Goal: Task Accomplishment & Management: Use online tool/utility

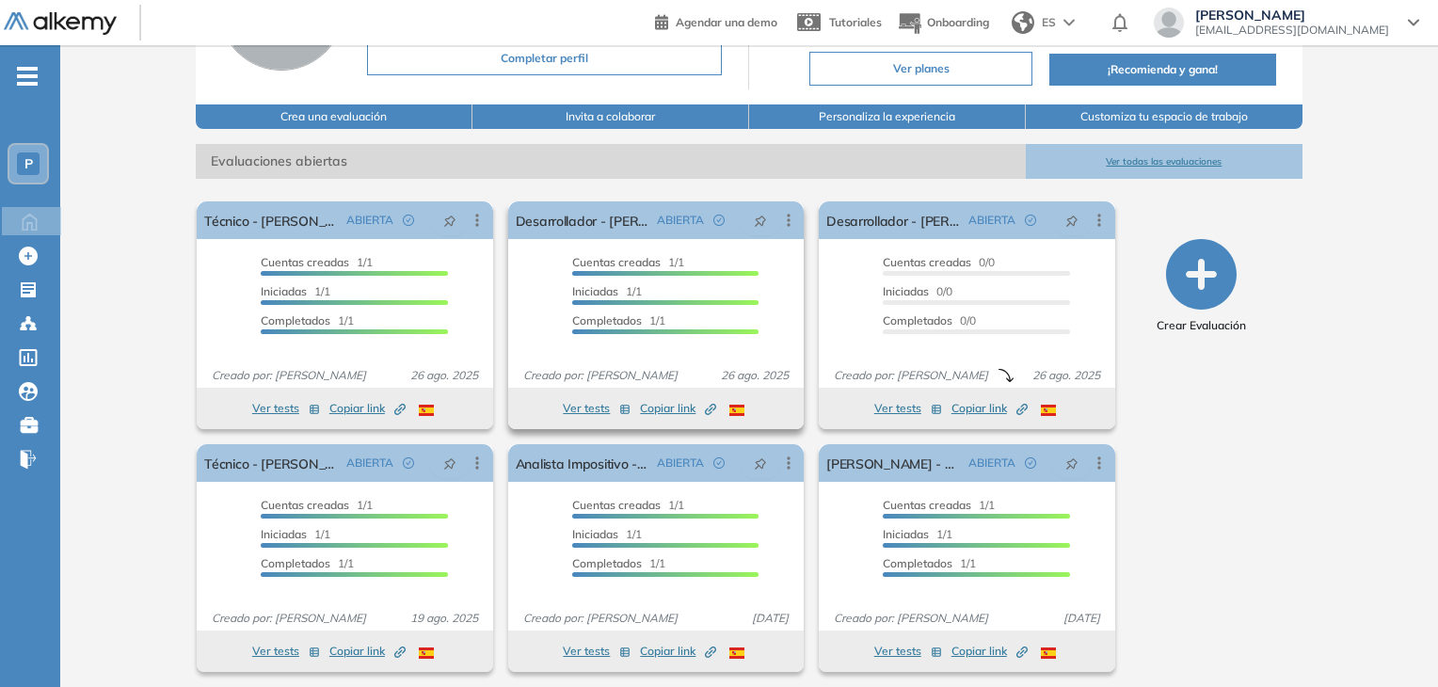
scroll to position [188, 0]
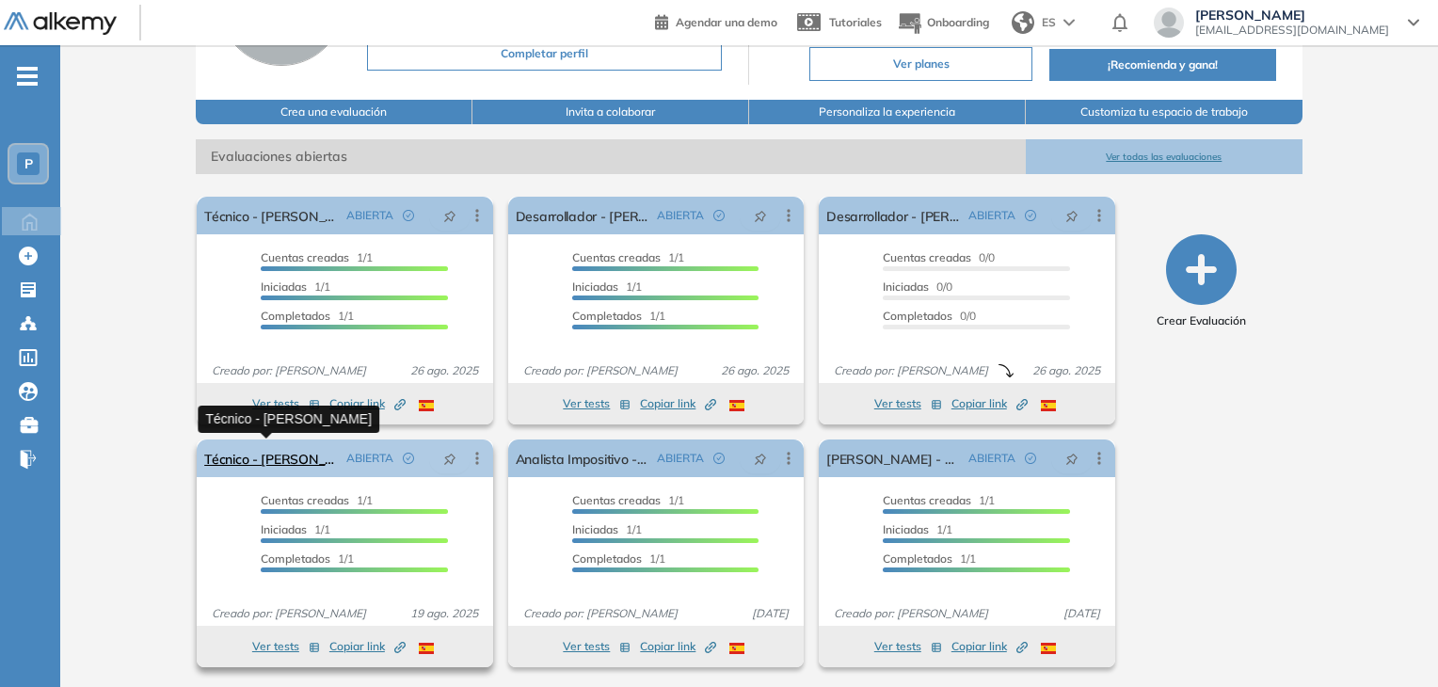
click at [307, 463] on link "Técnico - [PERSON_NAME]" at bounding box center [271, 458] width 134 height 38
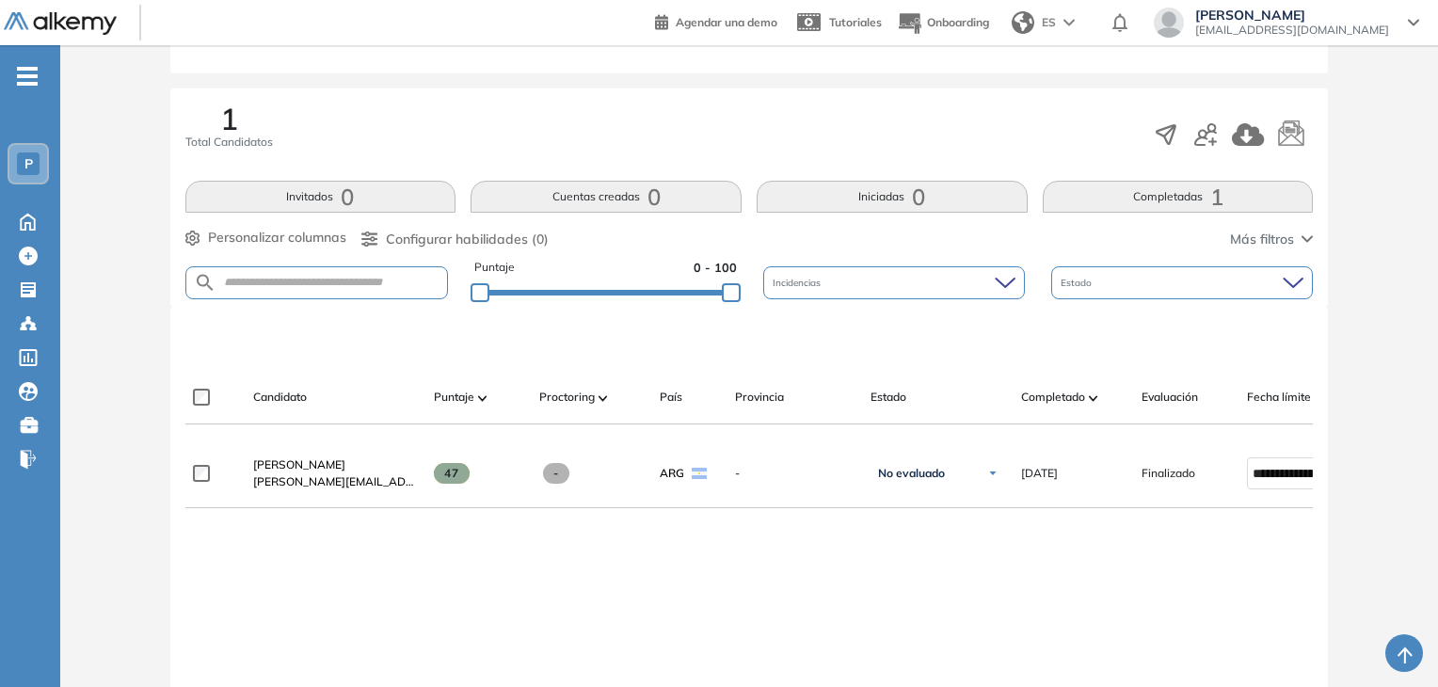
scroll to position [300, 0]
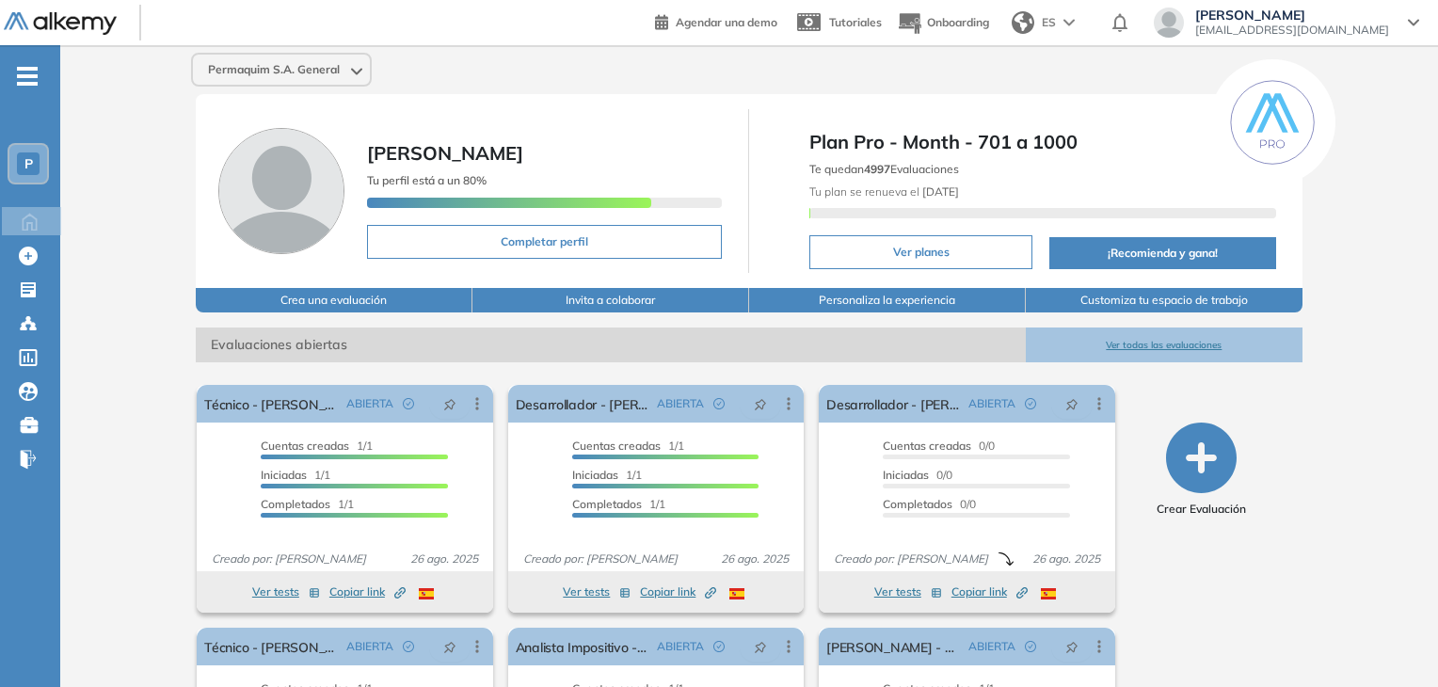
scroll to position [94, 0]
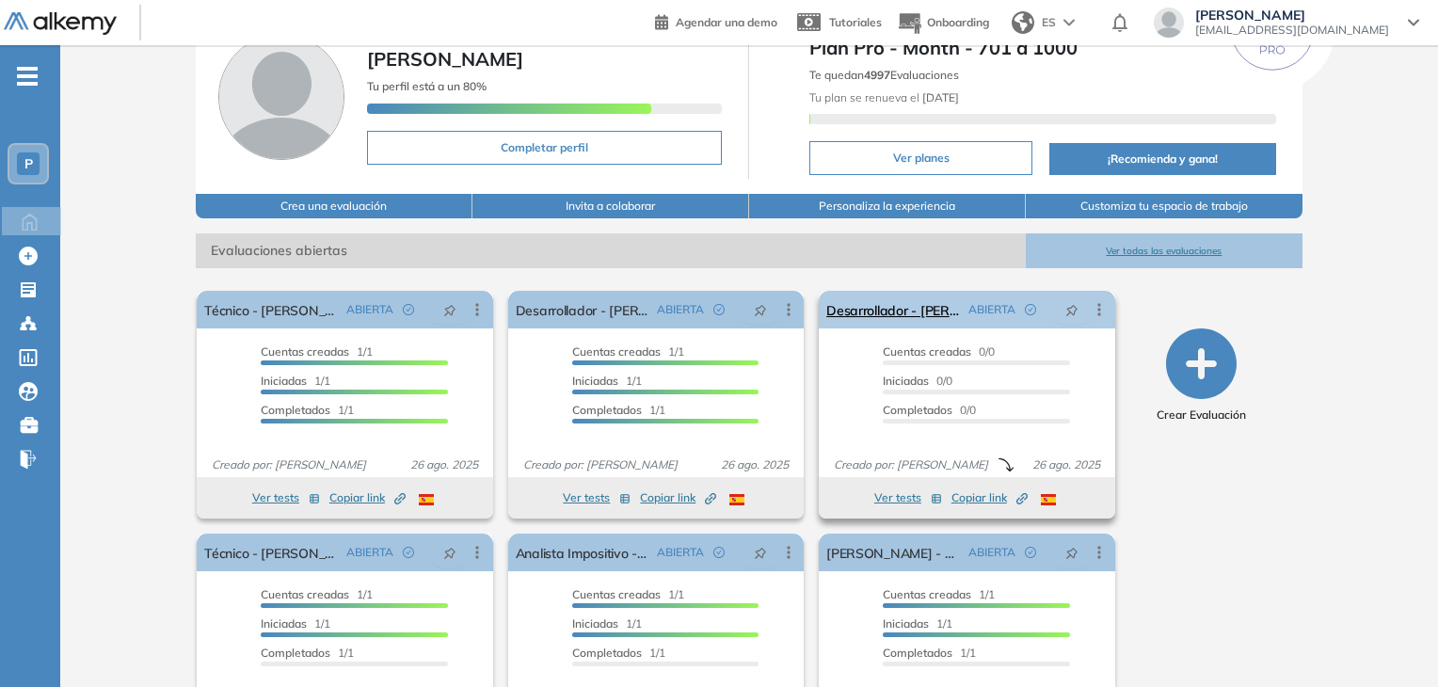
click at [1099, 310] on icon at bounding box center [1098, 309] width 19 height 19
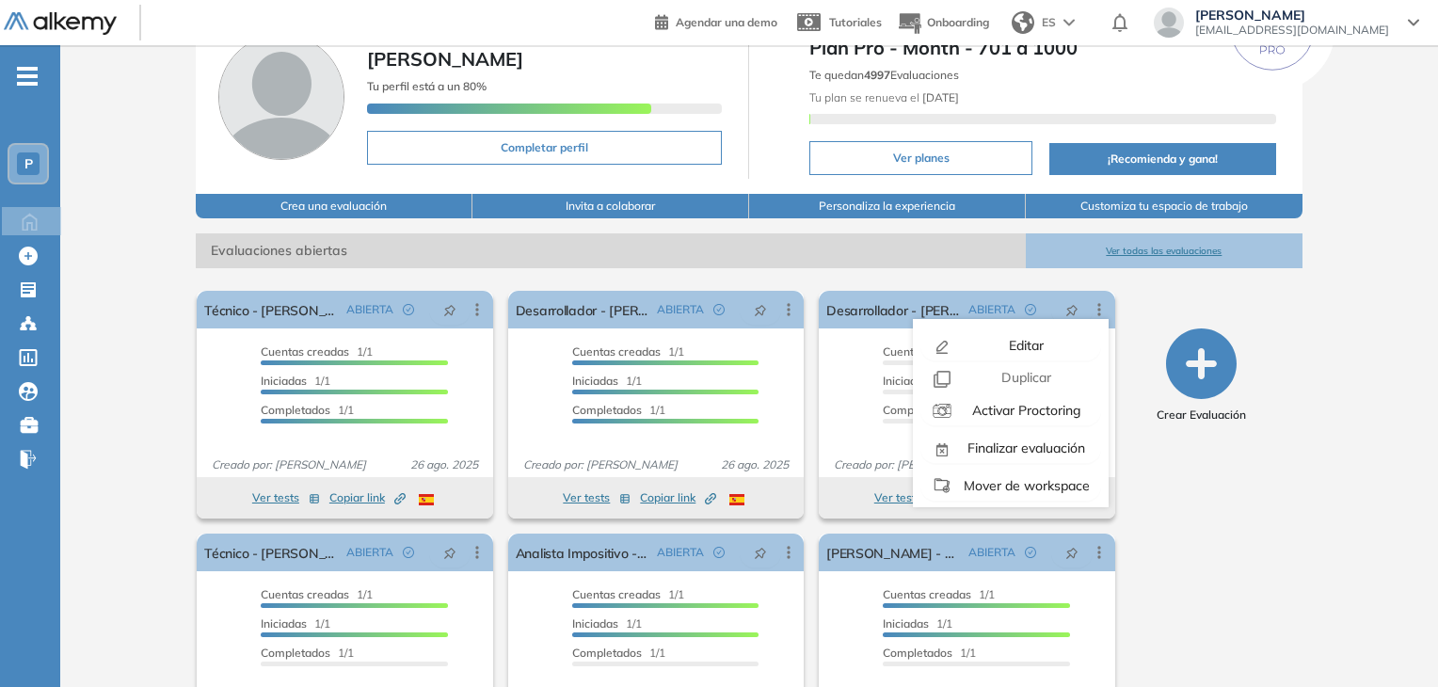
click at [1170, 492] on div "Crear Evaluación" at bounding box center [1201, 525] width 186 height 485
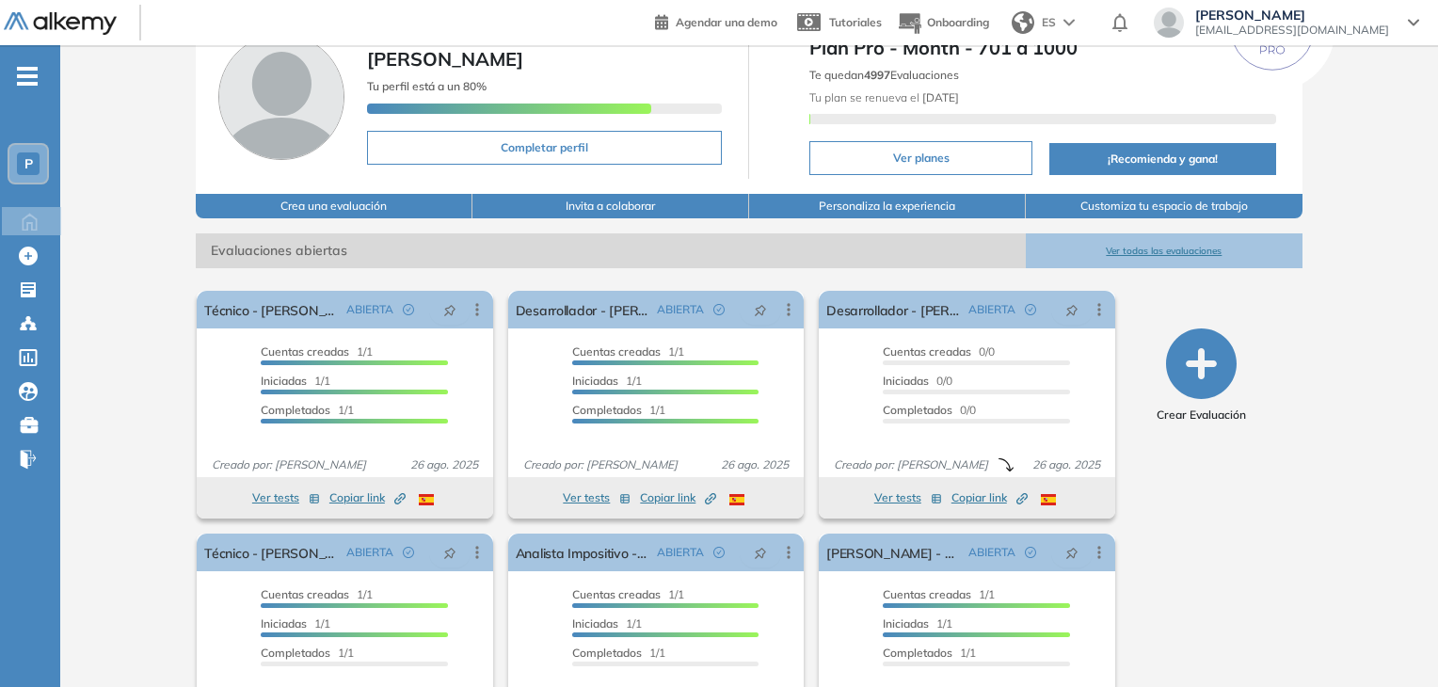
drag, startPoint x: 1008, startPoint y: 408, endPoint x: 1149, endPoint y: 464, distance: 151.6
click at [1149, 464] on div "Crear Evaluación" at bounding box center [1201, 525] width 186 height 485
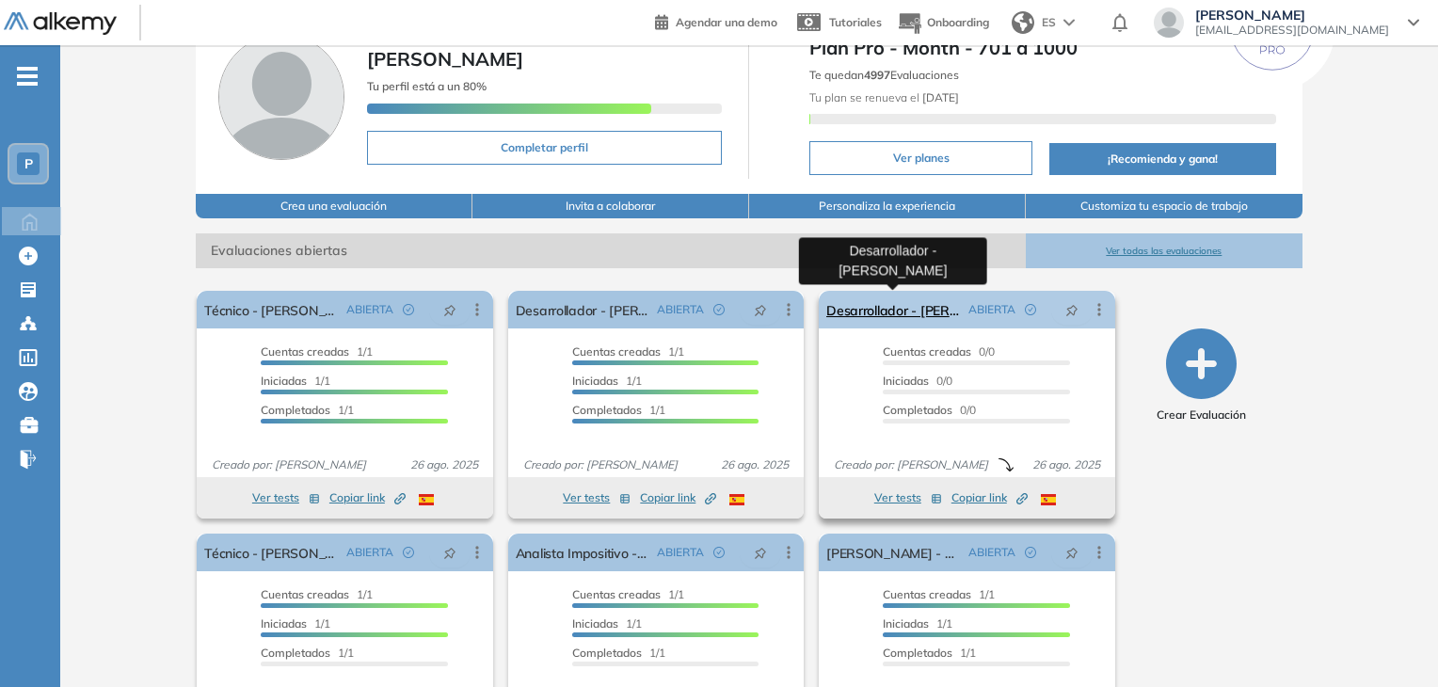
click at [905, 306] on link "Desarrollador - [PERSON_NAME]" at bounding box center [893, 310] width 134 height 38
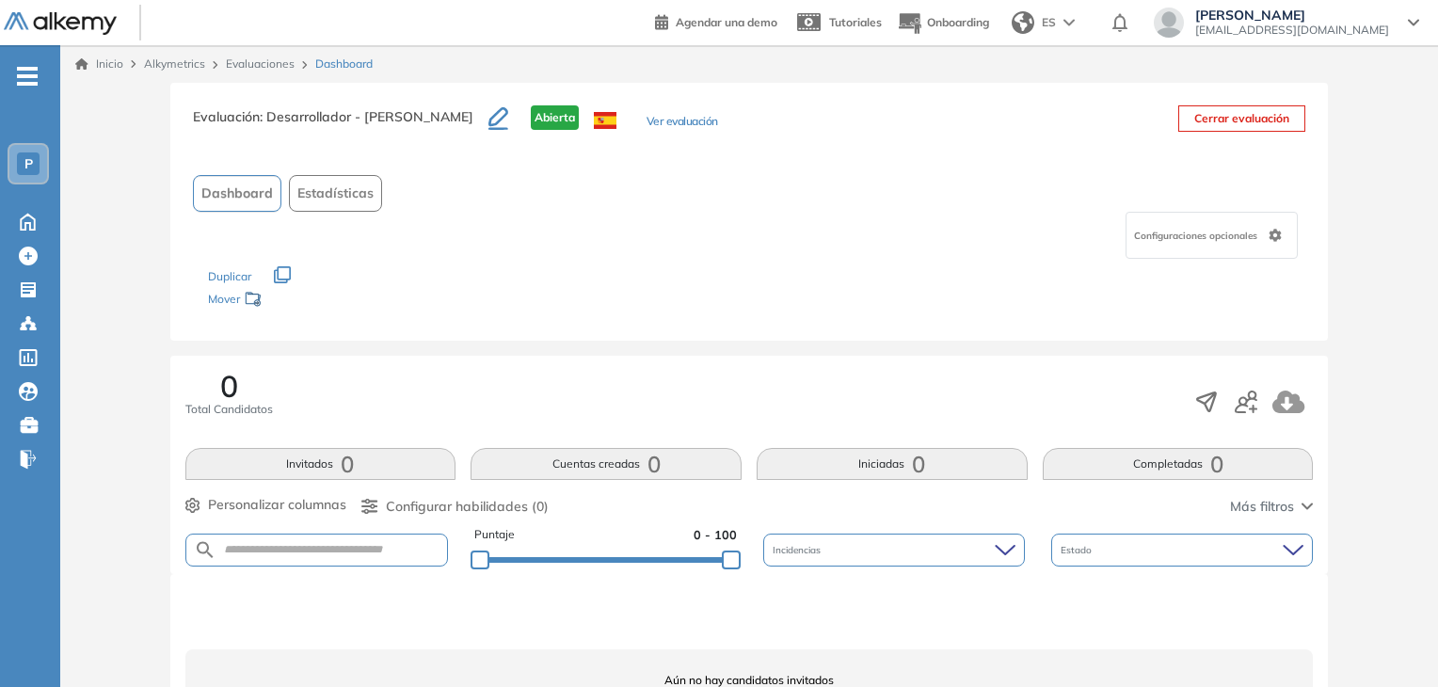
click at [1216, 118] on button "Cerrar evaluación" at bounding box center [1241, 118] width 127 height 26
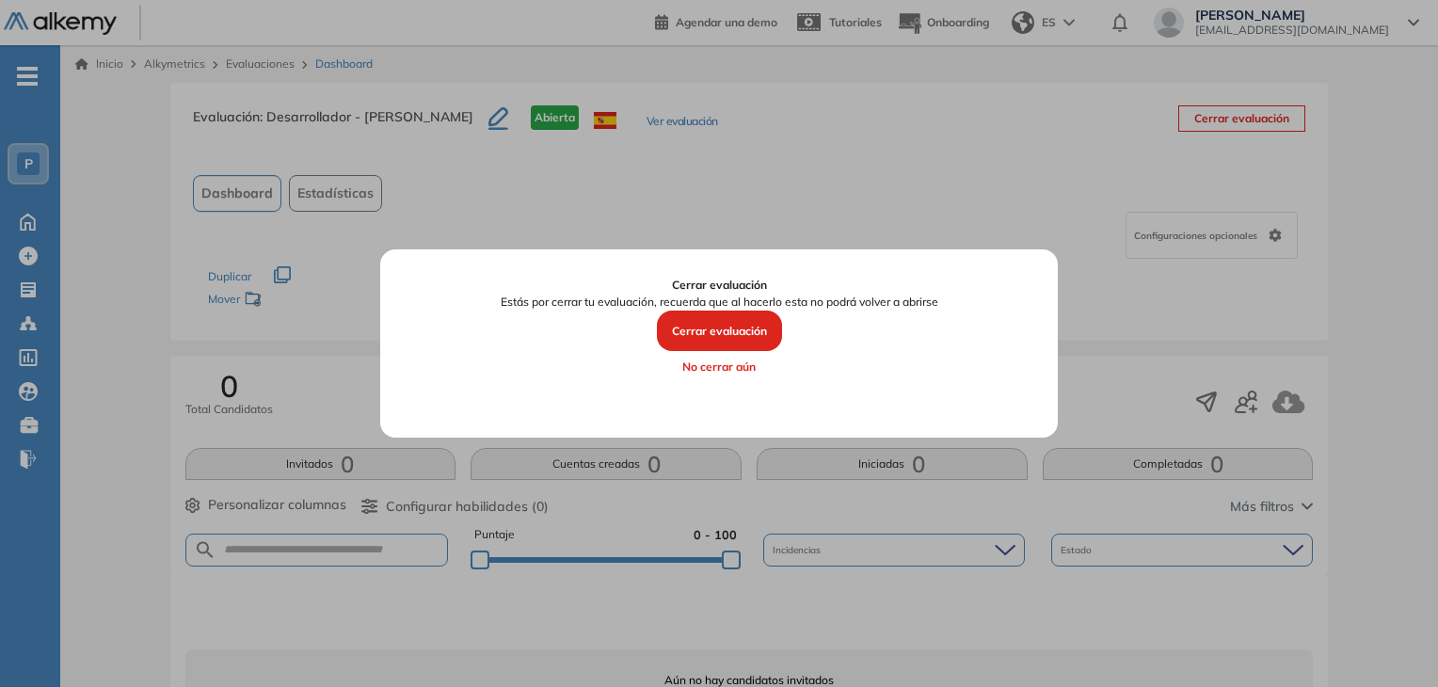
click at [728, 369] on button "No cerrar aún" at bounding box center [718, 367] width 623 height 32
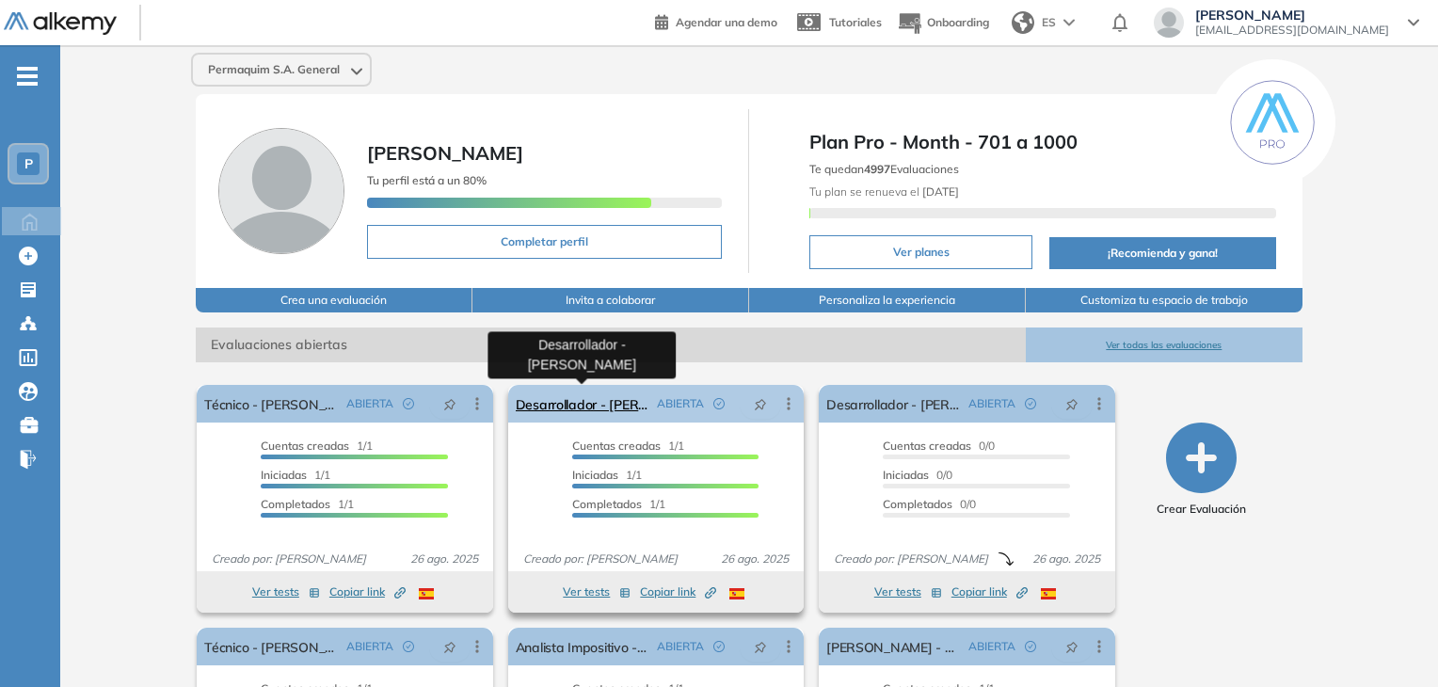
click at [604, 404] on link "Desarrollador - [PERSON_NAME]" at bounding box center [583, 404] width 134 height 38
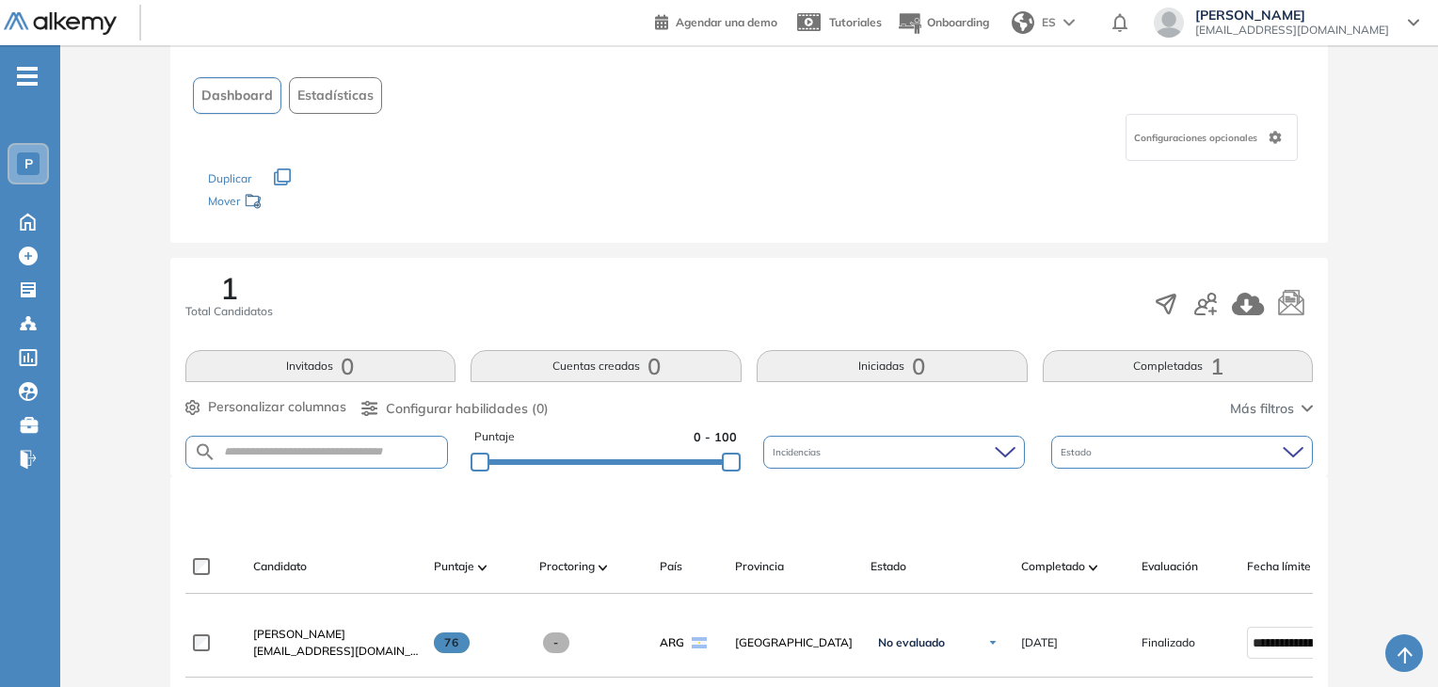
scroll to position [188, 0]
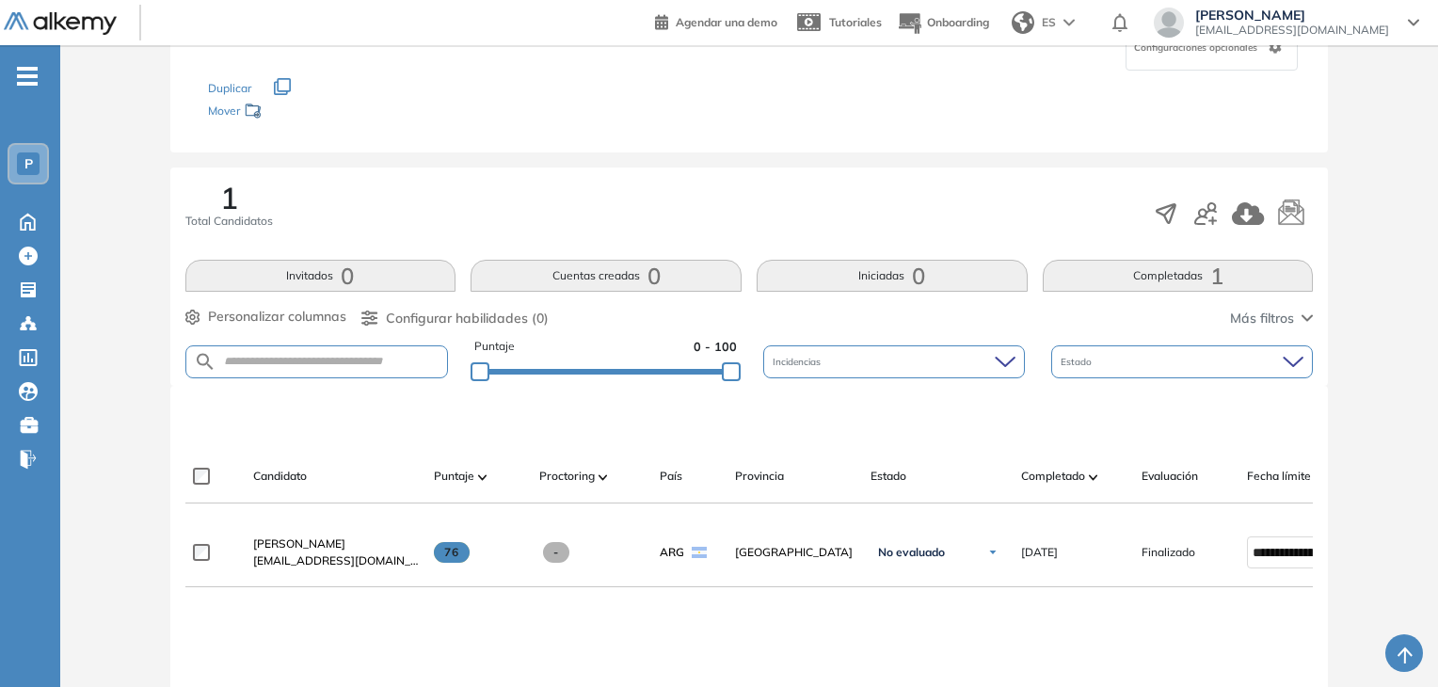
click at [341, 549] on span "[PERSON_NAME]" at bounding box center [299, 543] width 92 height 14
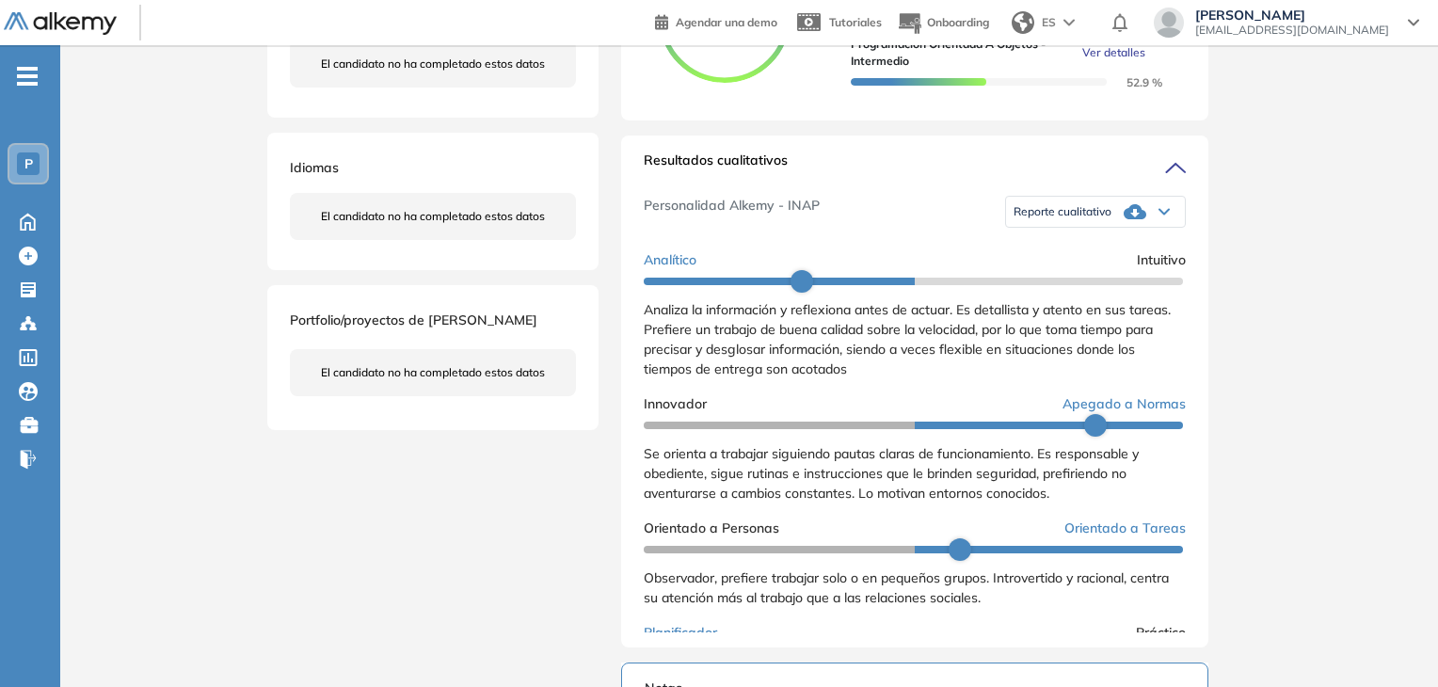
click at [1163, 231] on div "Reporte cualitativo" at bounding box center [1095, 212] width 179 height 38
click at [1072, 286] on li "Reporte sin Afinidad AI" at bounding box center [1069, 276] width 111 height 19
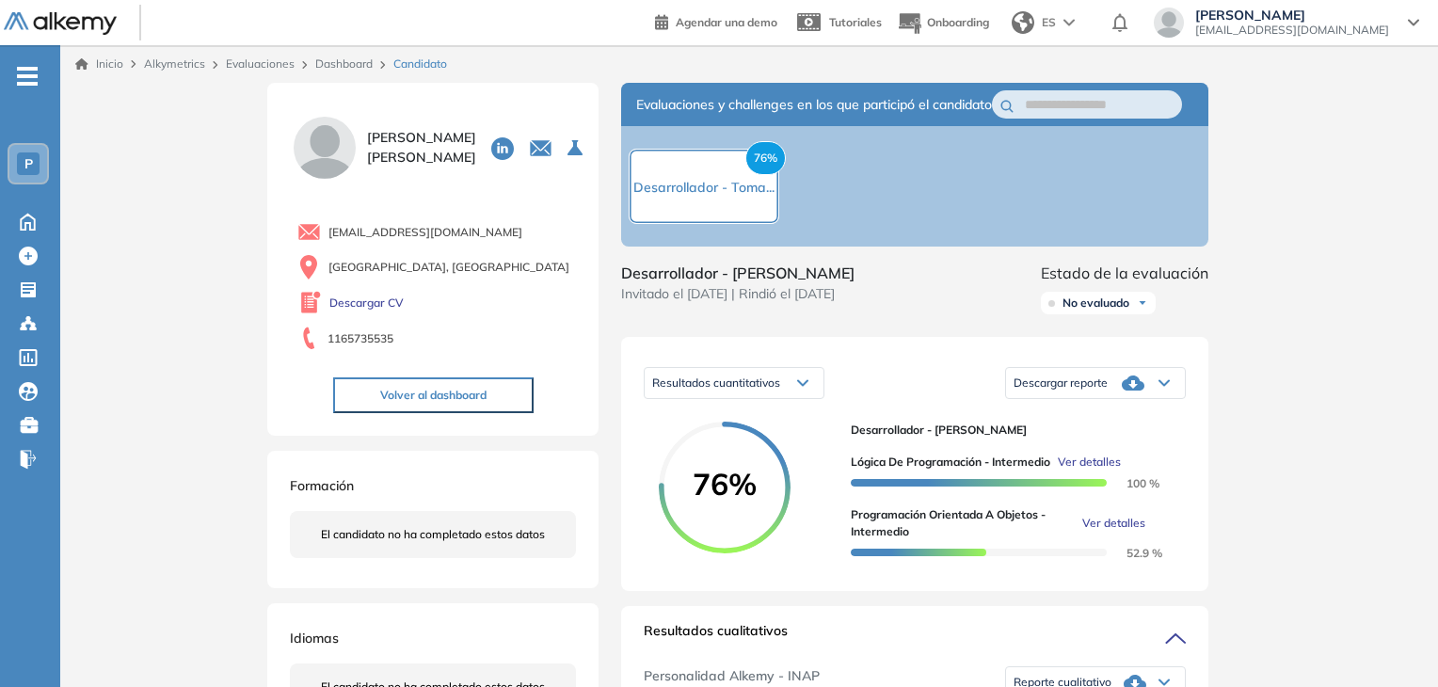
click at [25, 69] on span "-" at bounding box center [27, 74] width 21 height 15
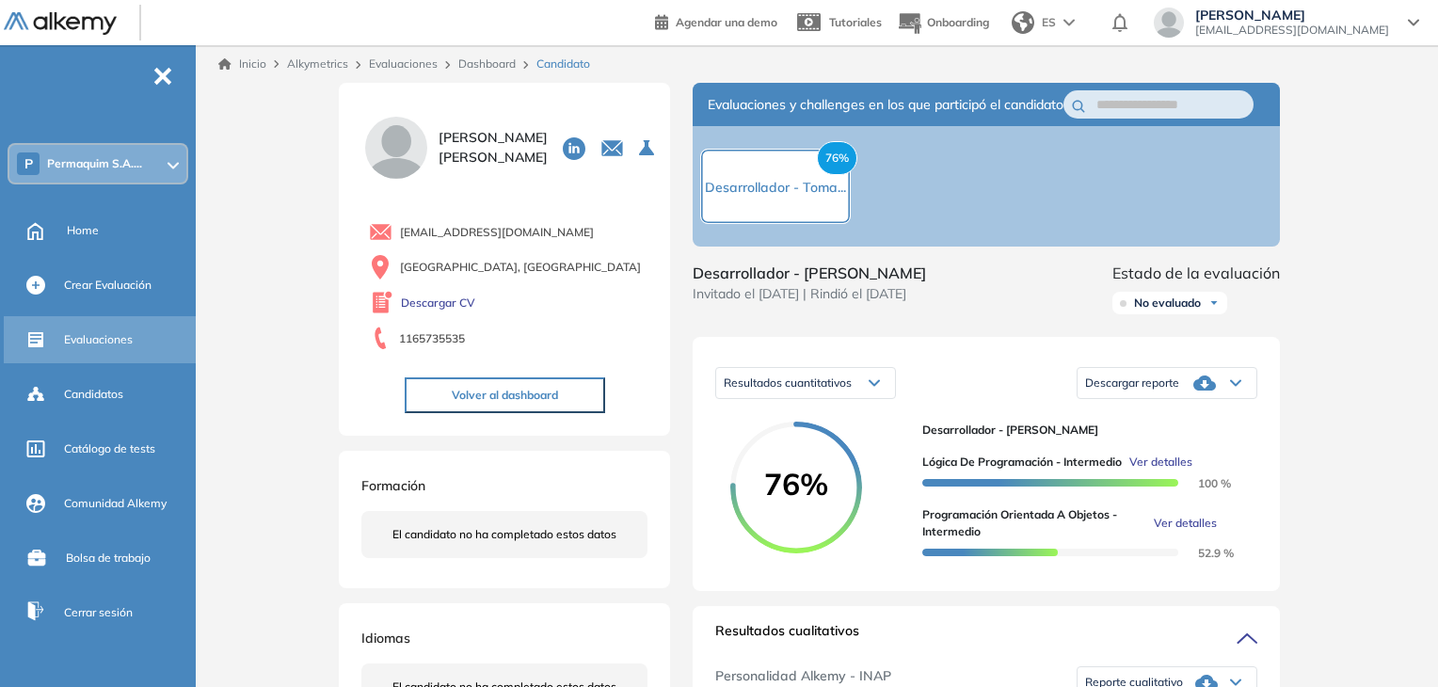
click at [104, 336] on span "Evaluaciones" at bounding box center [98, 339] width 69 height 17
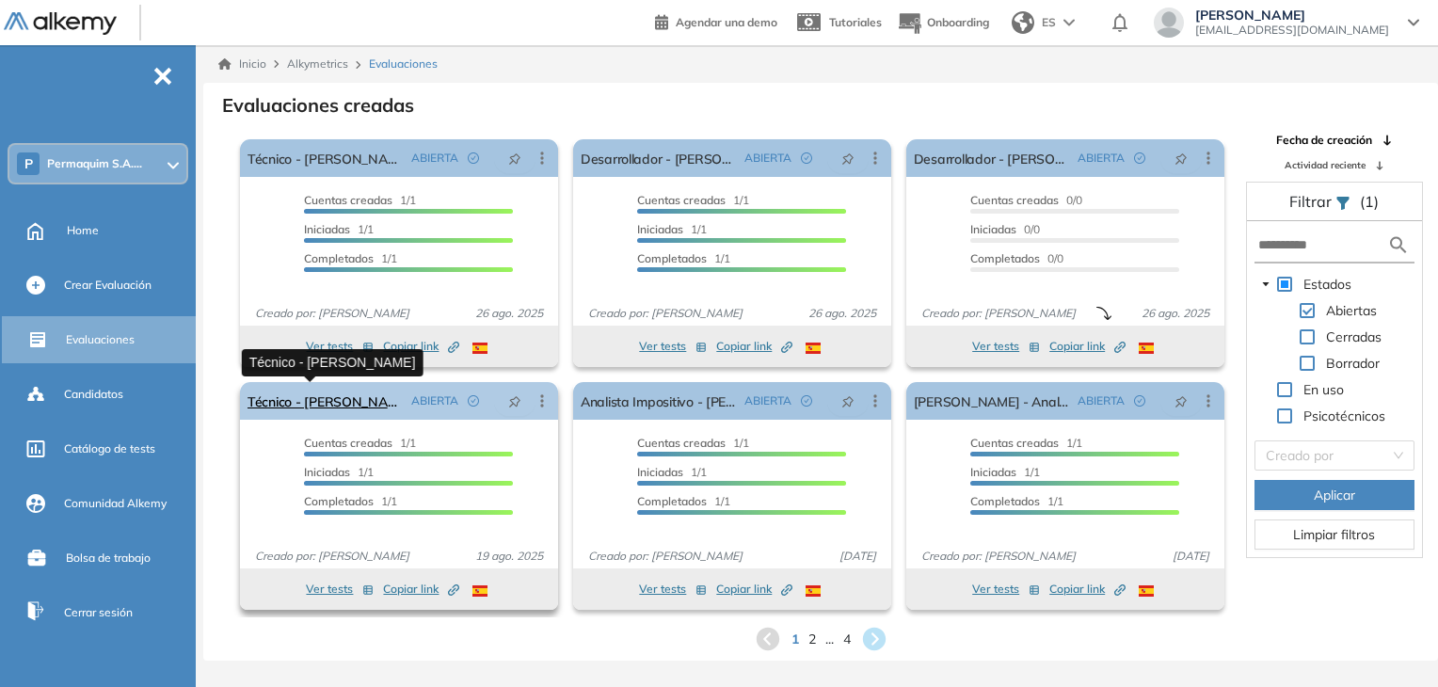
click at [322, 399] on link "Técnico - [PERSON_NAME]" at bounding box center [325, 401] width 156 height 38
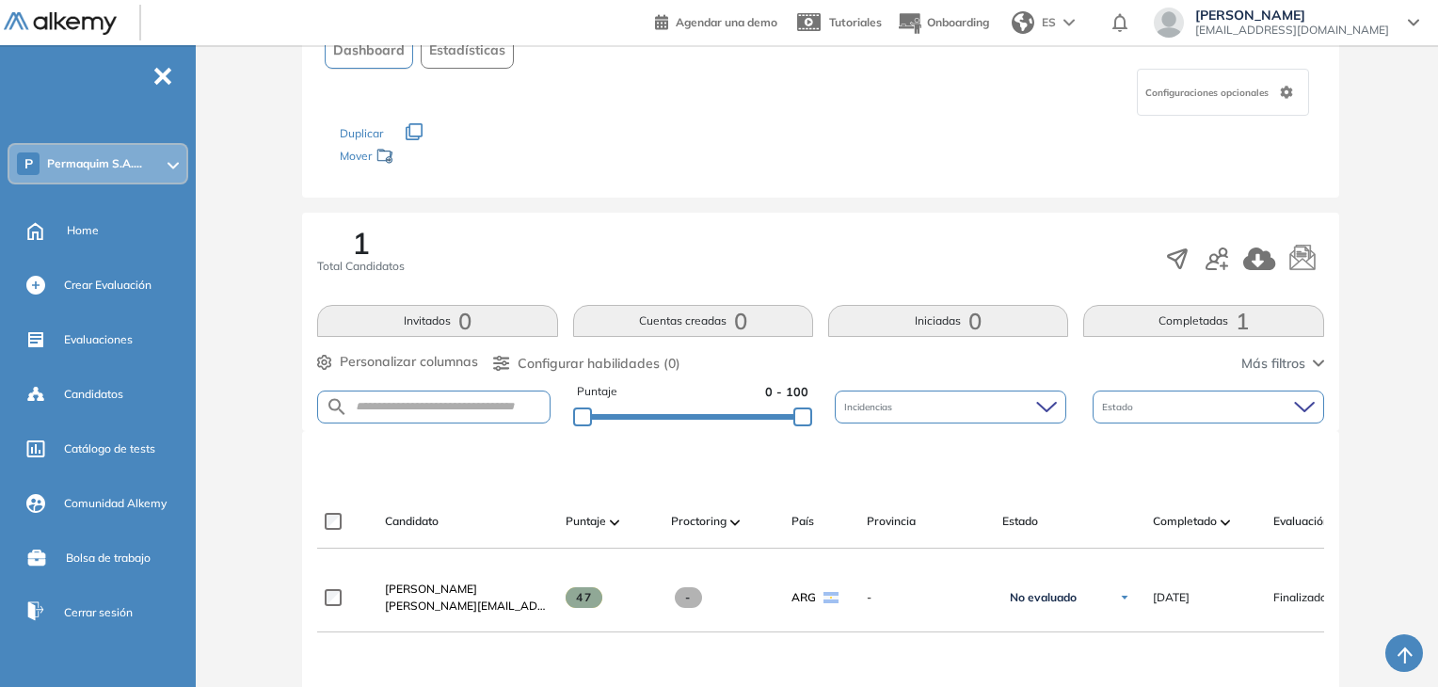
scroll to position [188, 0]
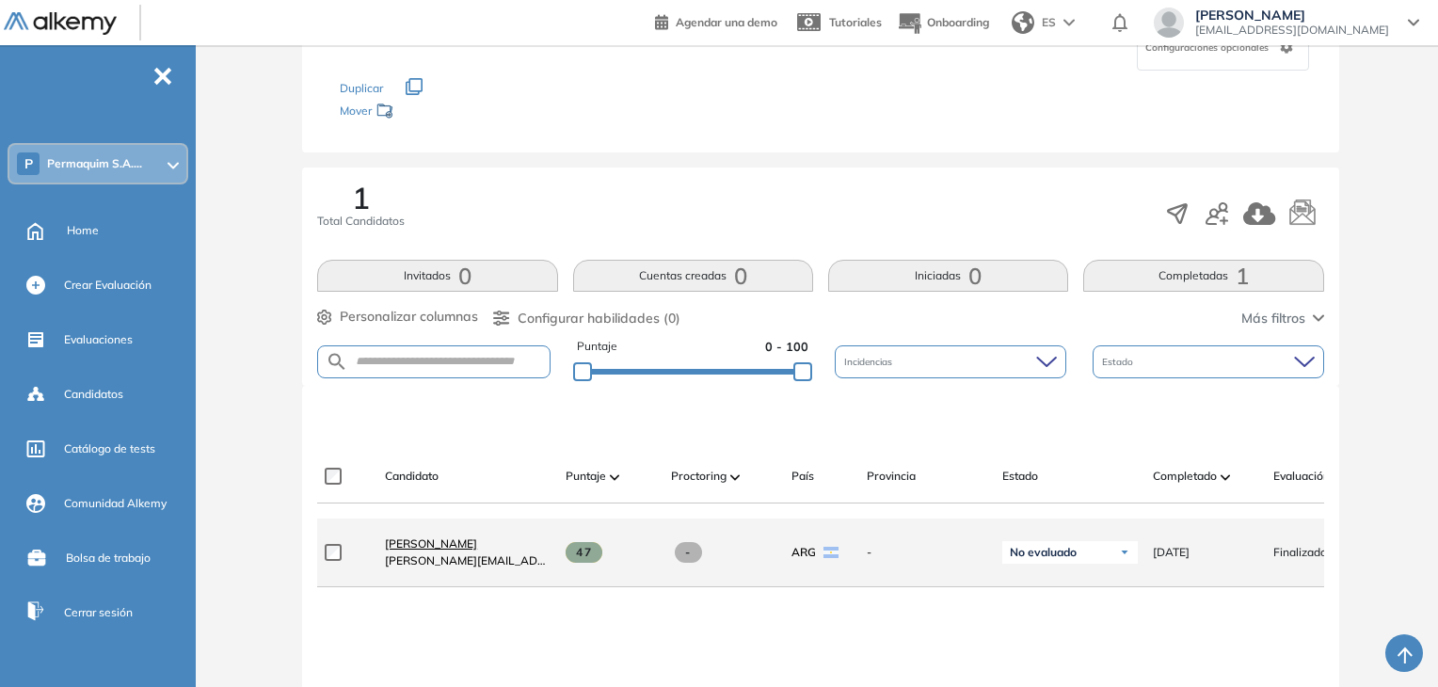
click at [428, 549] on span "[PERSON_NAME]" at bounding box center [431, 543] width 92 height 14
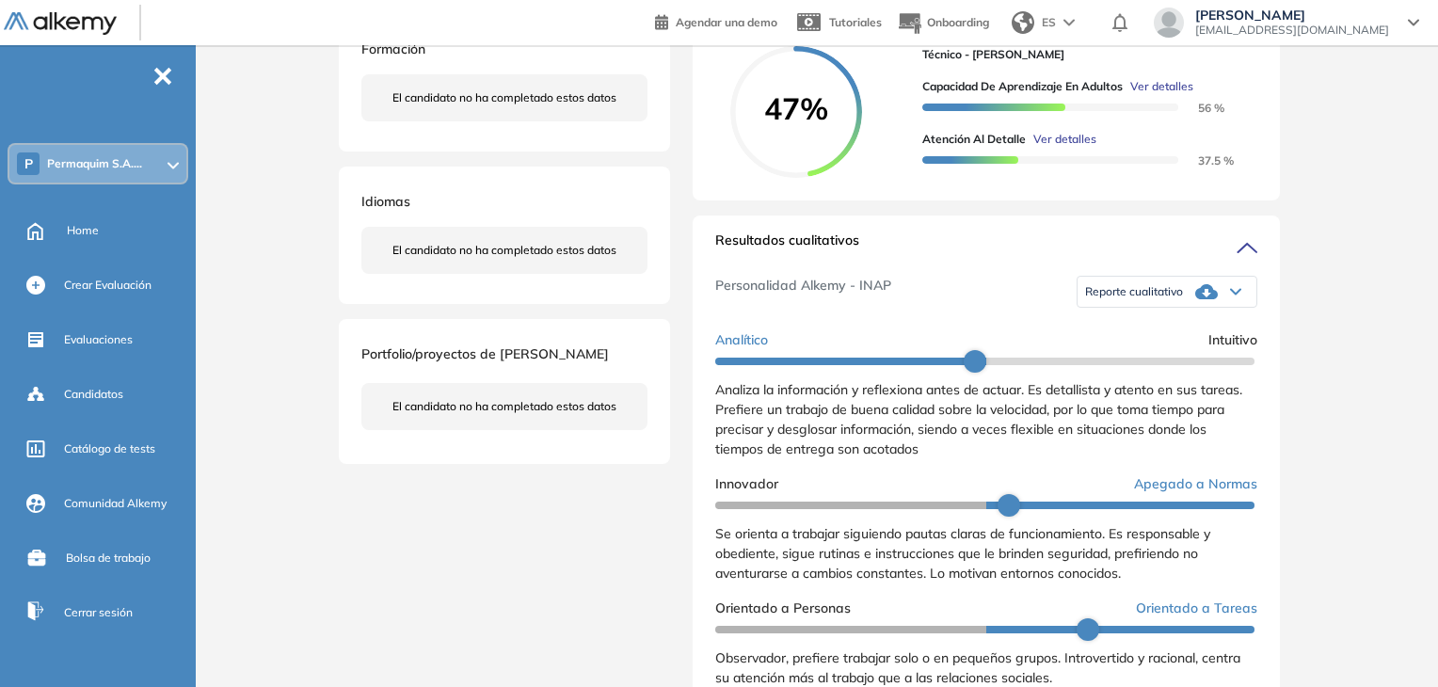
scroll to position [376, 0]
click at [1223, 304] on div "Reporte cualitativo" at bounding box center [1166, 291] width 179 height 38
click at [1158, 365] on li "Reporte sin Afinidad AI" at bounding box center [1141, 355] width 111 height 19
